Goal: Transaction & Acquisition: Download file/media

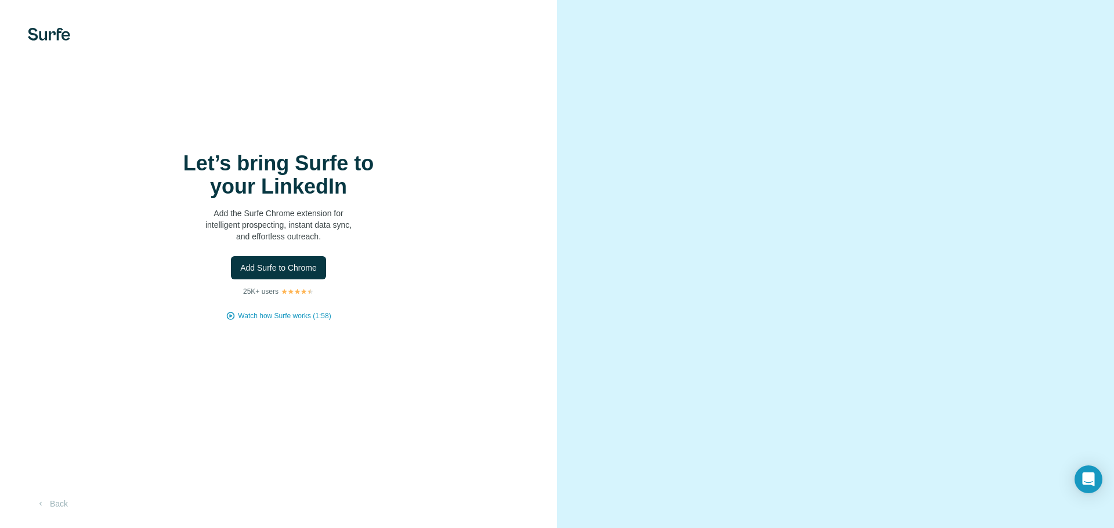
click at [533, 296] on div "Let’s bring Surfe to your LinkedIn Add the Surfe Chrome extension for intellige…" at bounding box center [278, 236] width 510 height 169
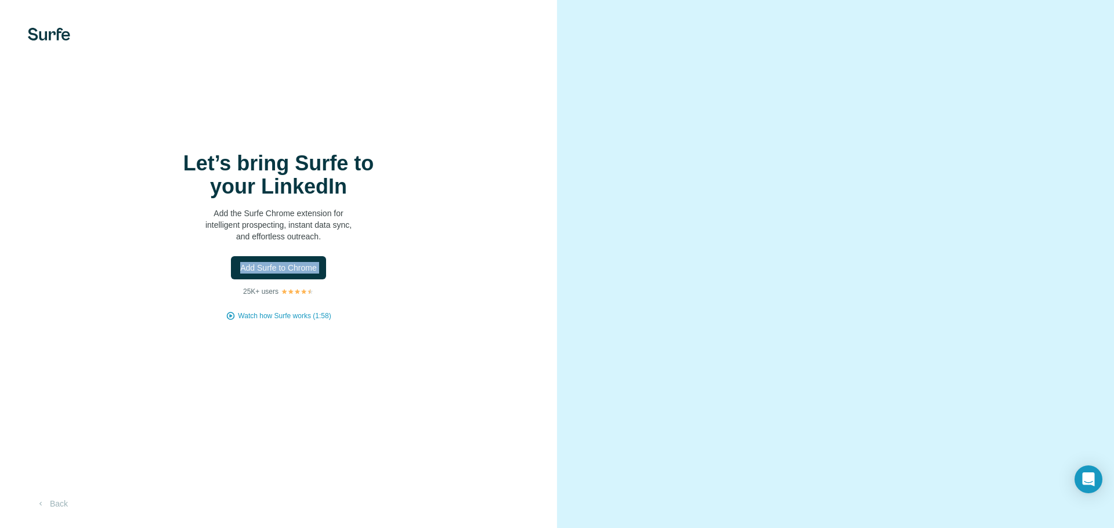
drag, startPoint x: 510, startPoint y: 215, endPoint x: 501, endPoint y: 150, distance: 65.7
click at [501, 150] on div "Let’s bring Surfe to your LinkedIn Add the Surfe Chrome extension for intellige…" at bounding box center [278, 264] width 557 height 528
drag, startPoint x: 715, startPoint y: 29, endPoint x: 701, endPoint y: 28, distance: 14.5
click at [701, 28] on div at bounding box center [835, 264] width 557 height 528
drag, startPoint x: 701, startPoint y: 28, endPoint x: 259, endPoint y: -34, distance: 446.4
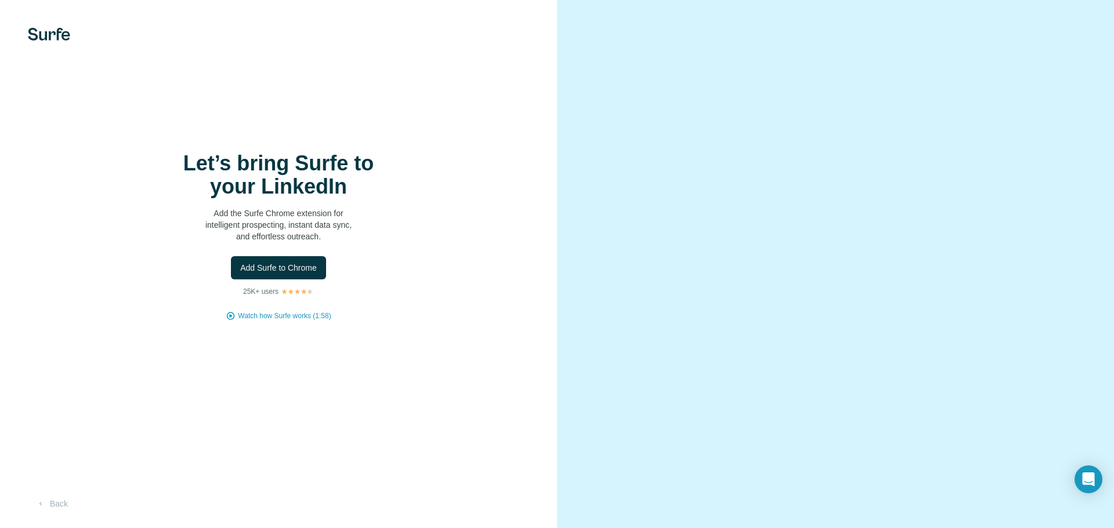
click at [259, 0] on html "Let’s bring Surfe to your LinkedIn Add the Surfe Chrome extension for intellige…" at bounding box center [557, 264] width 1114 height 528
click at [458, 220] on div "Let’s bring Surfe to your LinkedIn Add the Surfe Chrome extension for intellige…" at bounding box center [278, 236] width 510 height 169
click at [285, 270] on span "Add Surfe to Chrome" at bounding box center [278, 268] width 77 height 12
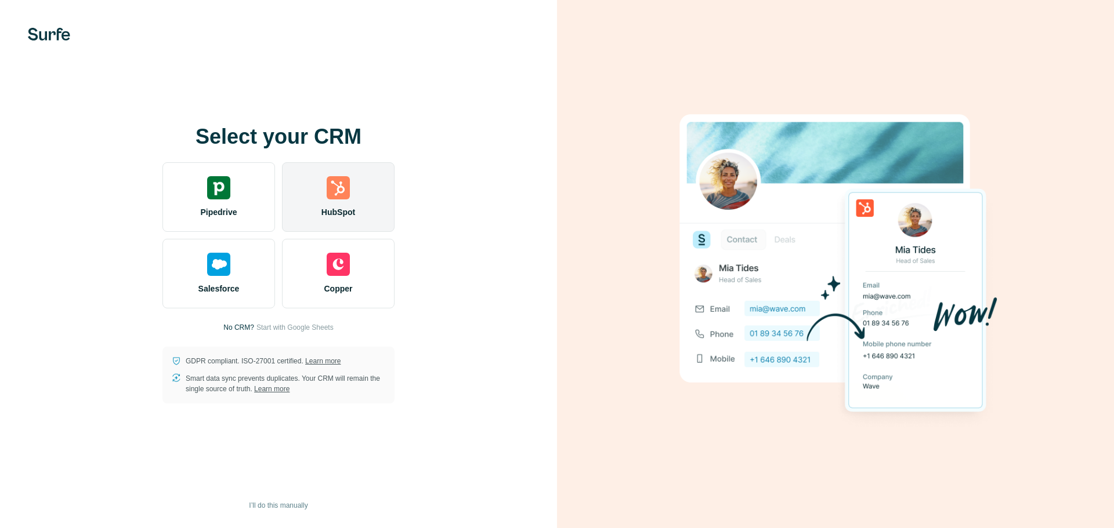
click at [332, 194] on img at bounding box center [338, 187] width 23 height 23
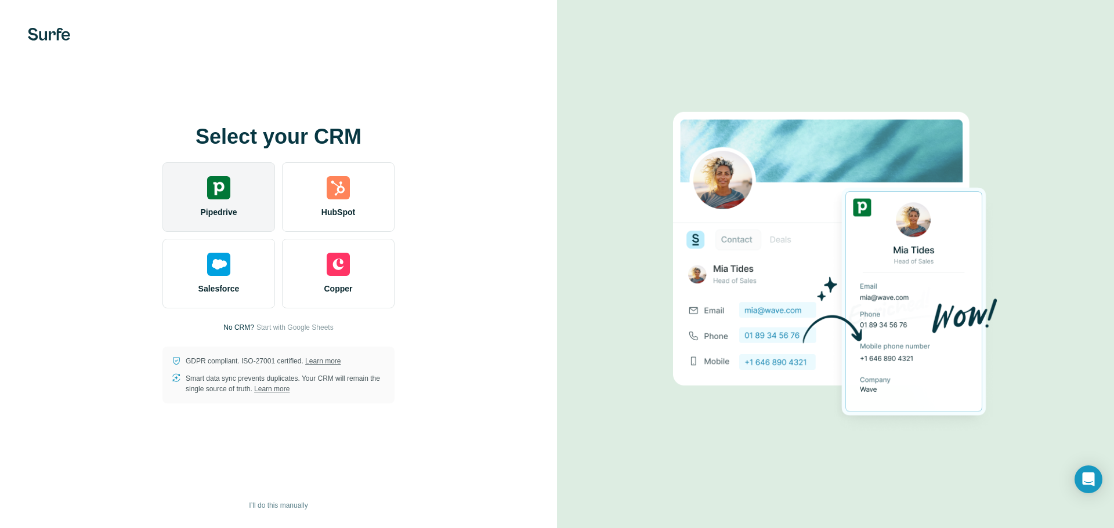
click at [213, 197] on img at bounding box center [218, 187] width 23 height 23
